Goal: Find specific page/section: Find specific page/section

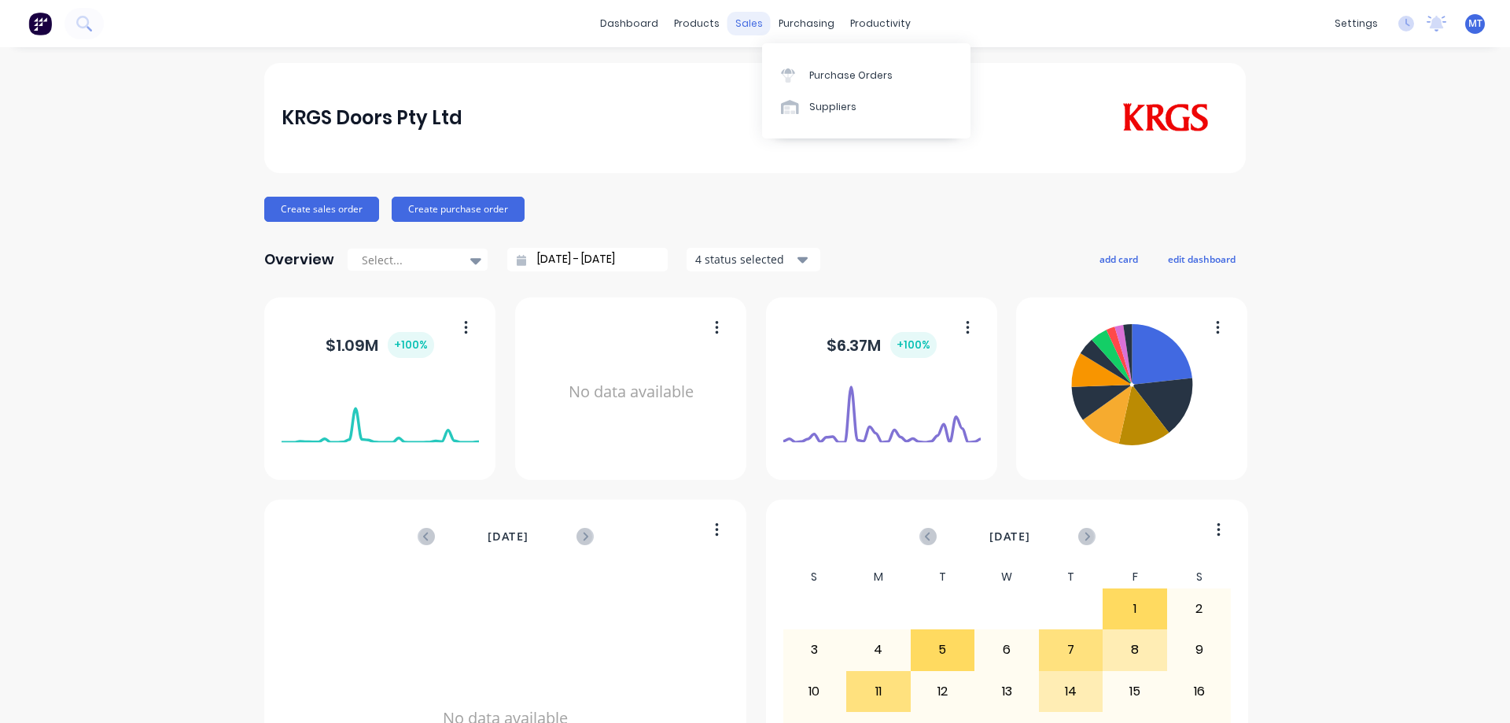
click at [746, 31] on div "sales" at bounding box center [749, 24] width 43 height 24
click at [762, 83] on link "Sales Orders" at bounding box center [826, 74] width 208 height 31
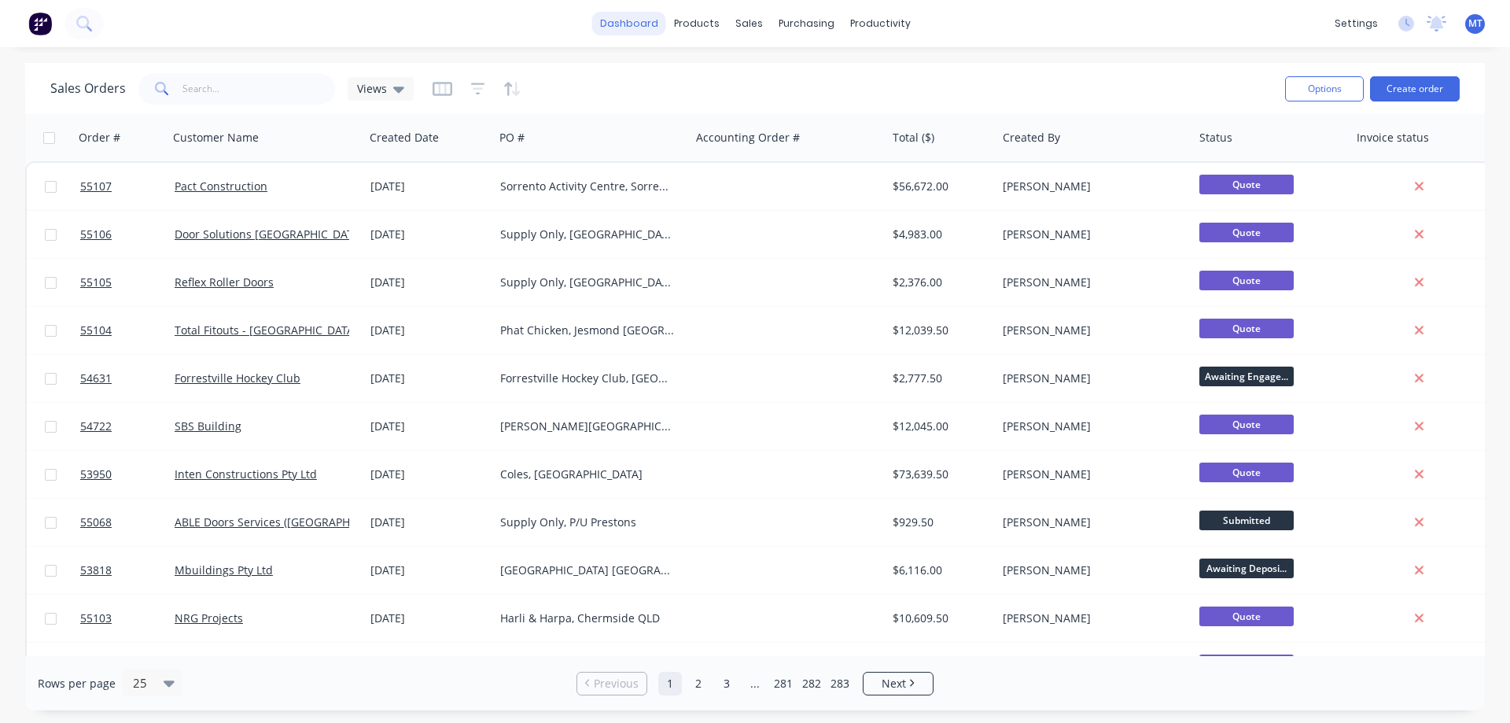
click at [639, 28] on link "dashboard" at bounding box center [629, 24] width 74 height 24
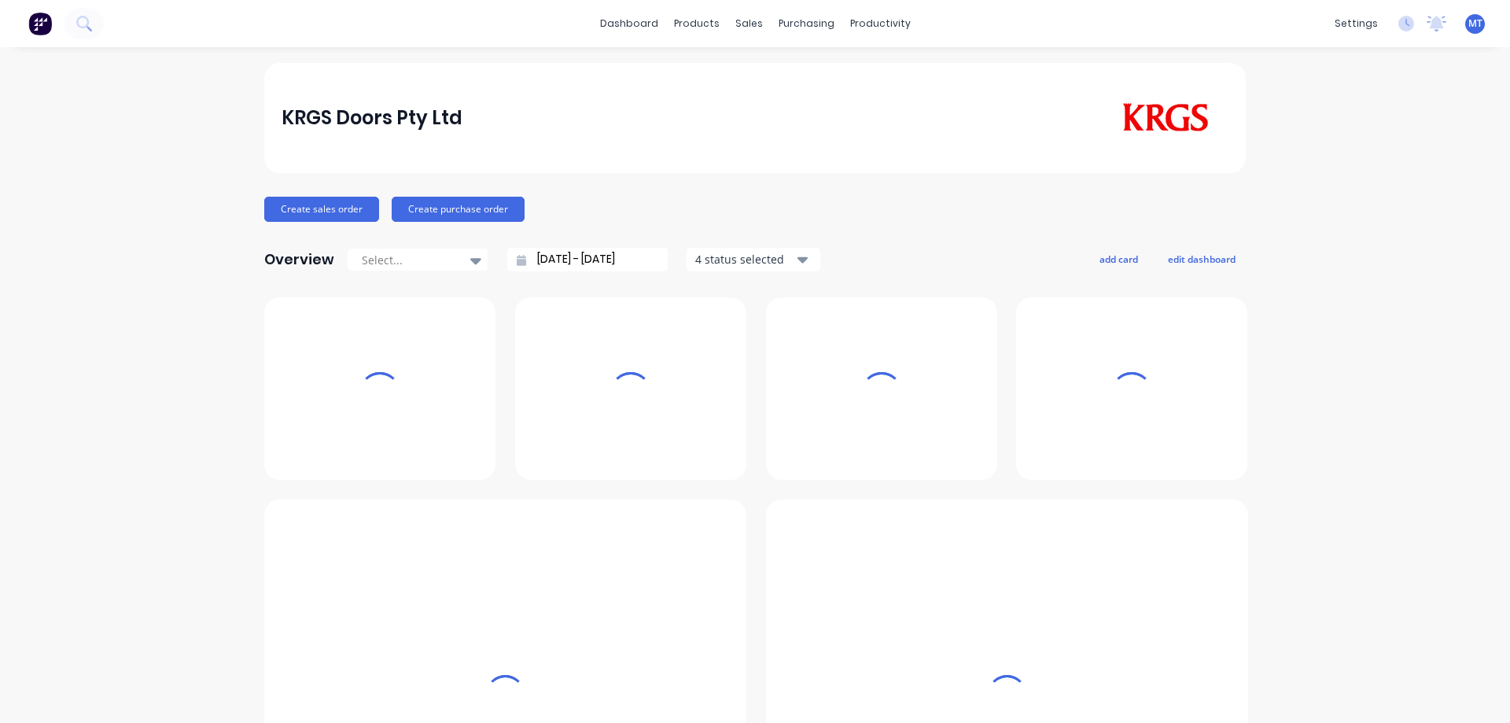
click at [746, 24] on div "sales" at bounding box center [749, 24] width 43 height 24
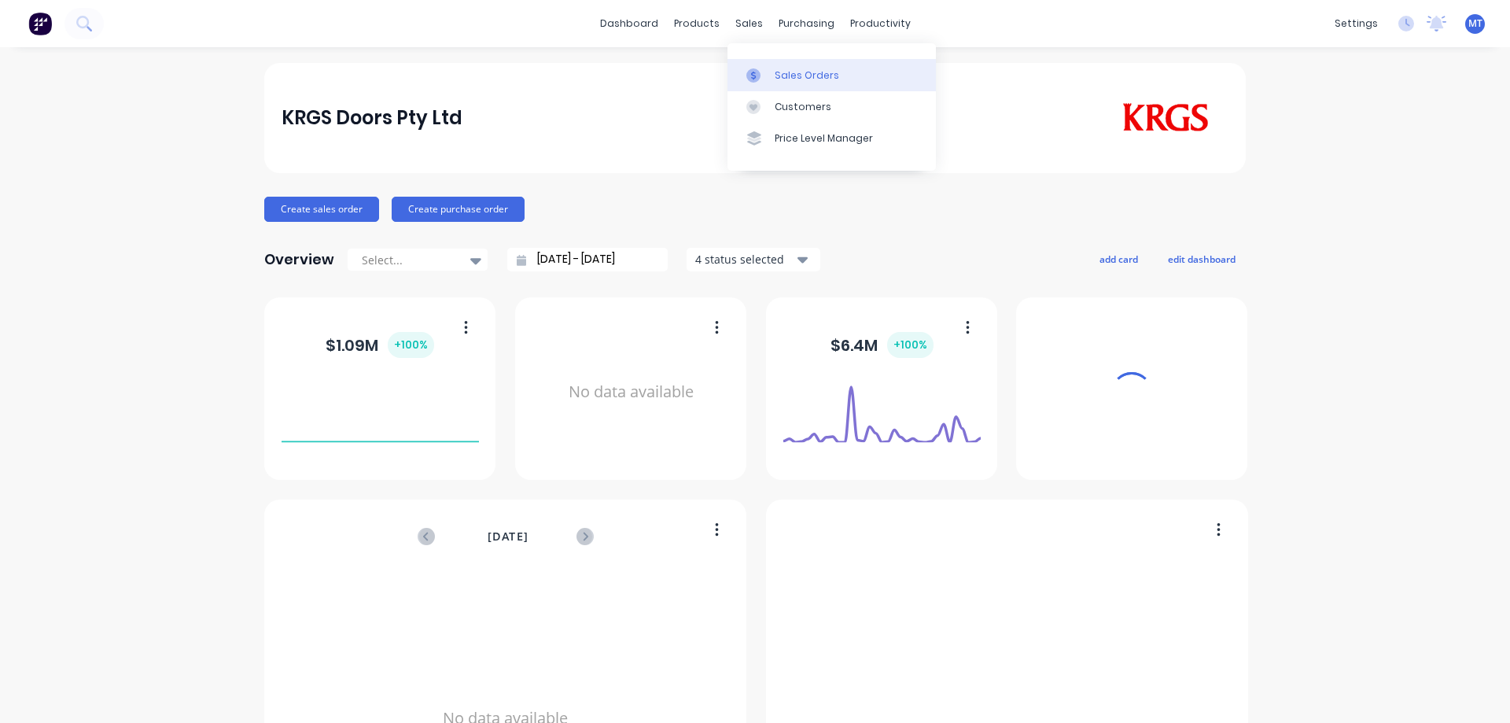
click at [778, 72] on div "Sales Orders" at bounding box center [807, 75] width 64 height 14
